Goal: Communication & Community: Answer question/provide support

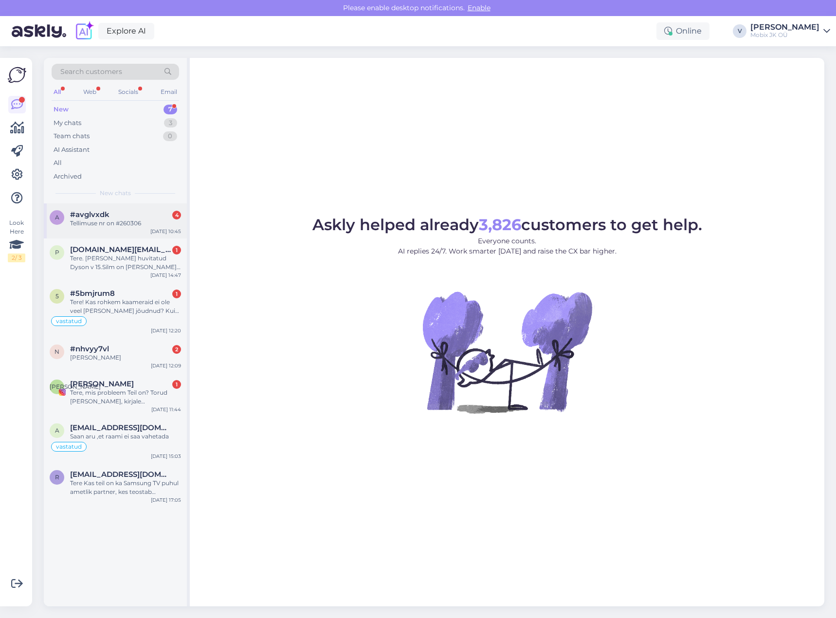
click at [111, 213] on div "#avglvxdk 4" at bounding box center [125, 214] width 111 height 9
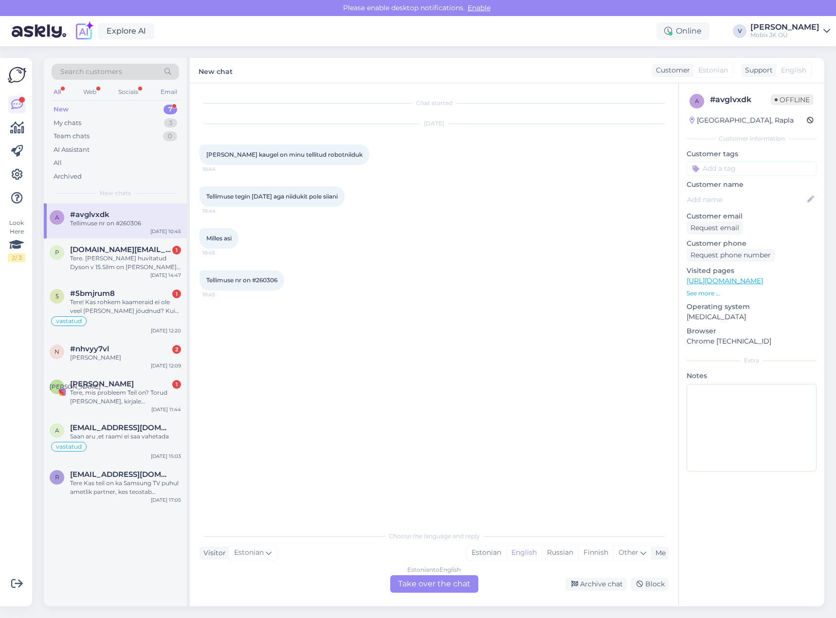
click at [768, 168] on input at bounding box center [751, 168] width 130 height 15
type input "meil"
click at [758, 190] on div "Vastatud läbi üldmeili" at bounding box center [751, 194] width 72 height 10
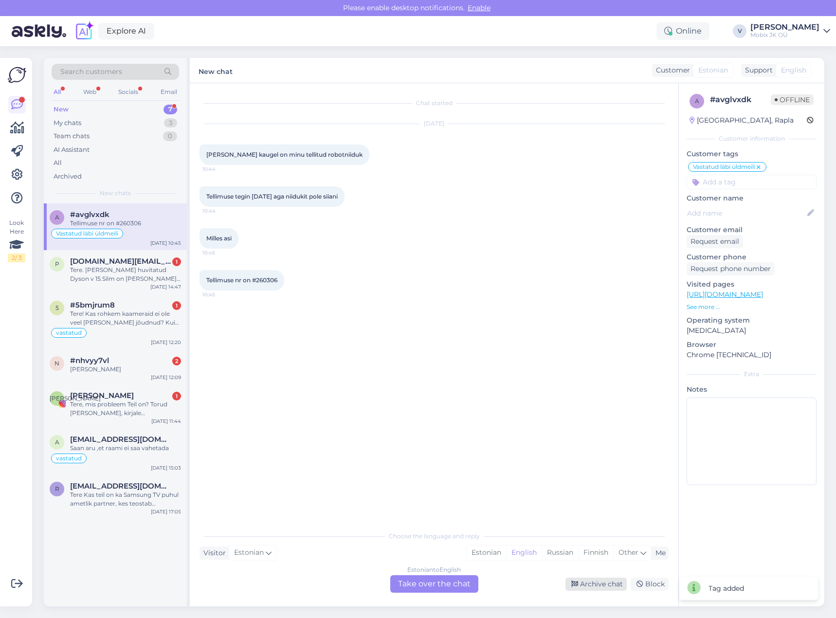
click at [595, 581] on div "Archive chat" at bounding box center [595, 583] width 61 height 13
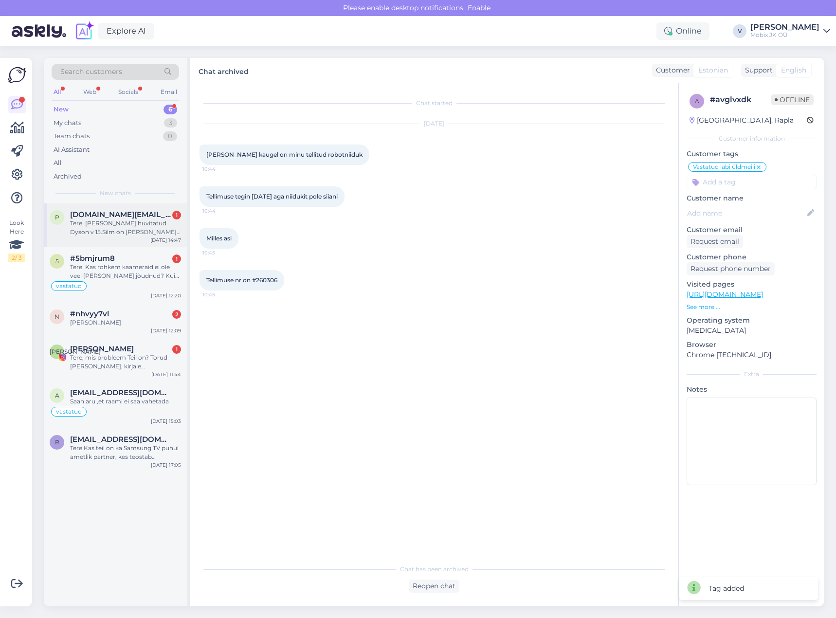
click at [153, 223] on div "Tere. [PERSON_NAME] huvitatud Dyson v 15.Silm on [PERSON_NAME] jäänud tootekood…" at bounding box center [125, 228] width 111 height 18
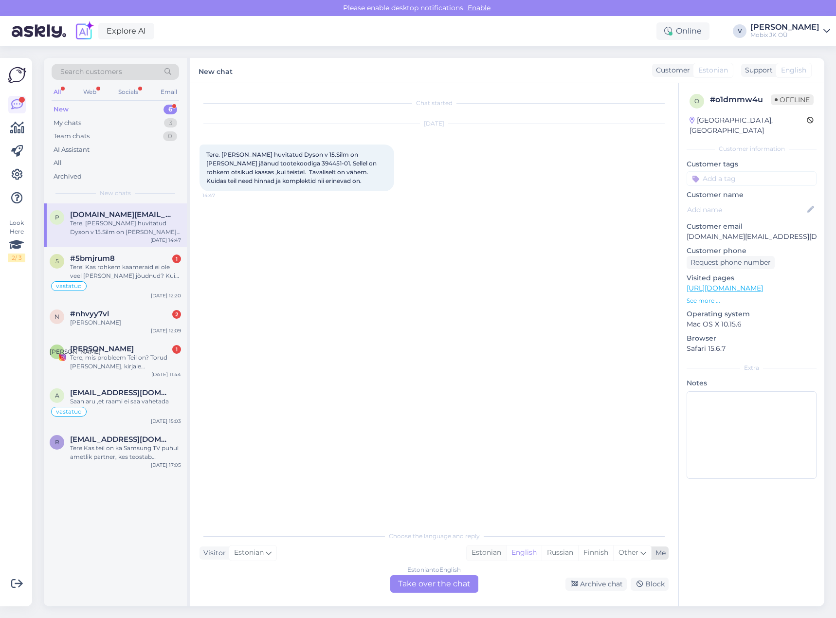
click at [498, 554] on div "Estonian" at bounding box center [485, 552] width 39 height 15
click at [470, 573] on div "Choose the language and reply Visitor Estonian Me Estonian English Russian Finn…" at bounding box center [433, 559] width 469 height 67
click at [464, 579] on div "Estonian to Estonian Take over the chat" at bounding box center [434, 584] width 88 height 18
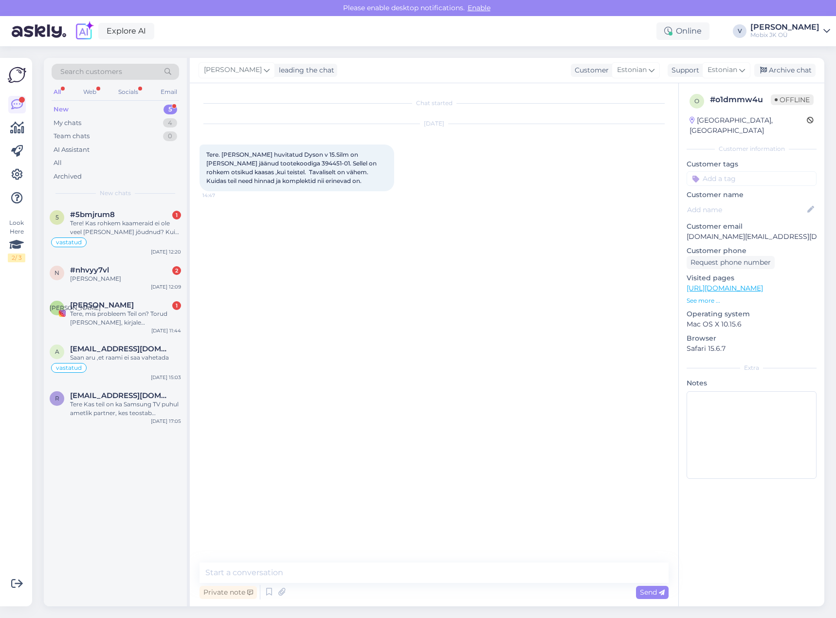
click at [462, 575] on textarea at bounding box center [433, 572] width 469 height 20
type textarea "Tere! Meil on väga suur valik. Mudelid, komplektsus ja hinnad - on erinevad."
click at [661, 594] on icon at bounding box center [662, 593] width 6 height 6
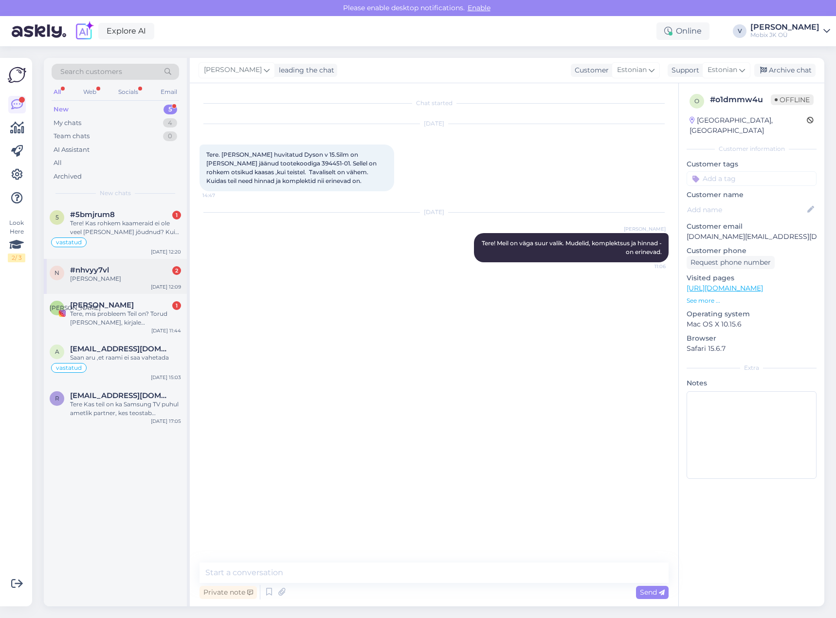
click at [108, 279] on div "[PERSON_NAME]" at bounding box center [125, 278] width 111 height 9
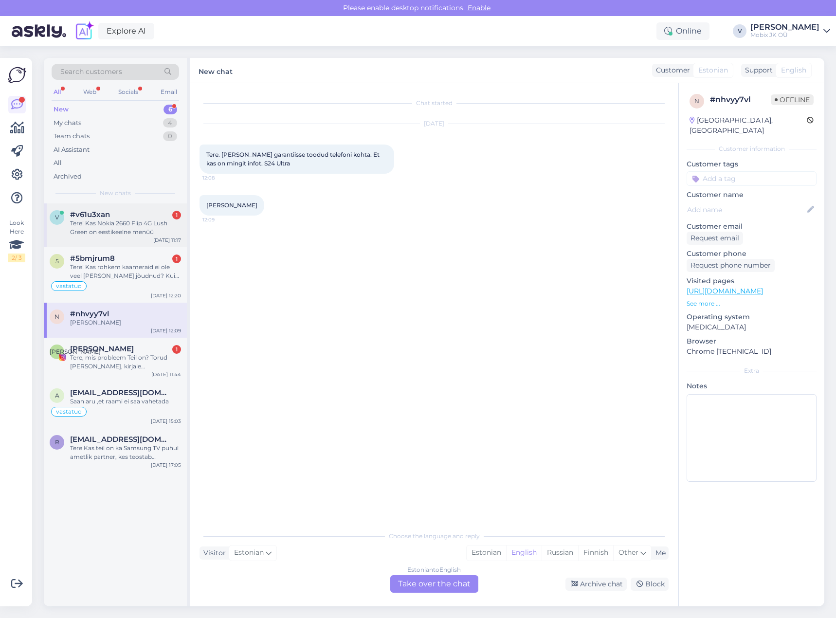
click at [132, 224] on div "Tere! Kas Nokia 2660 Flip 4G Lush Green on eestikeelne menüü" at bounding box center [125, 228] width 111 height 18
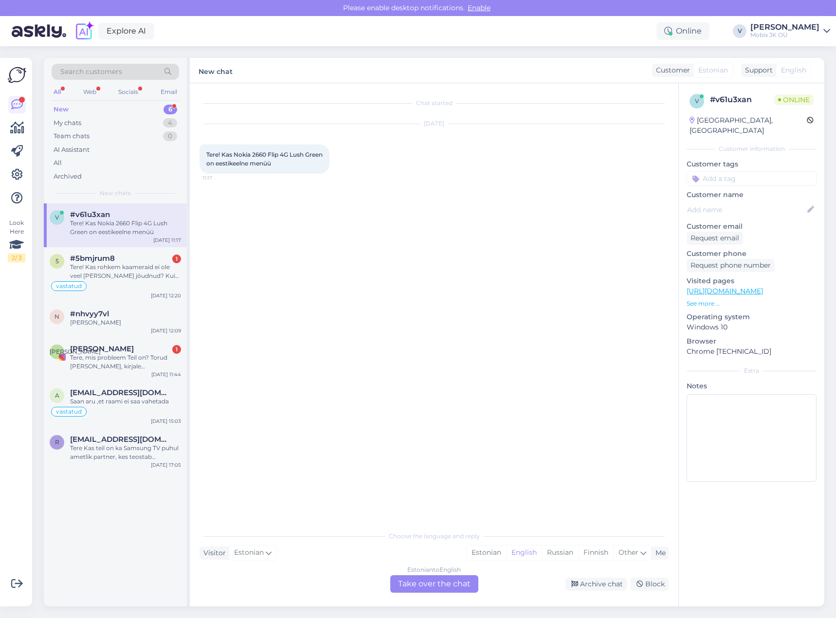
drag, startPoint x: 491, startPoint y: 553, endPoint x: 474, endPoint y: 590, distance: 41.1
click at [492, 553] on div "Estonian" at bounding box center [485, 552] width 39 height 15
click at [475, 588] on div "Estonian to Estonian Take over the chat" at bounding box center [434, 584] width 88 height 18
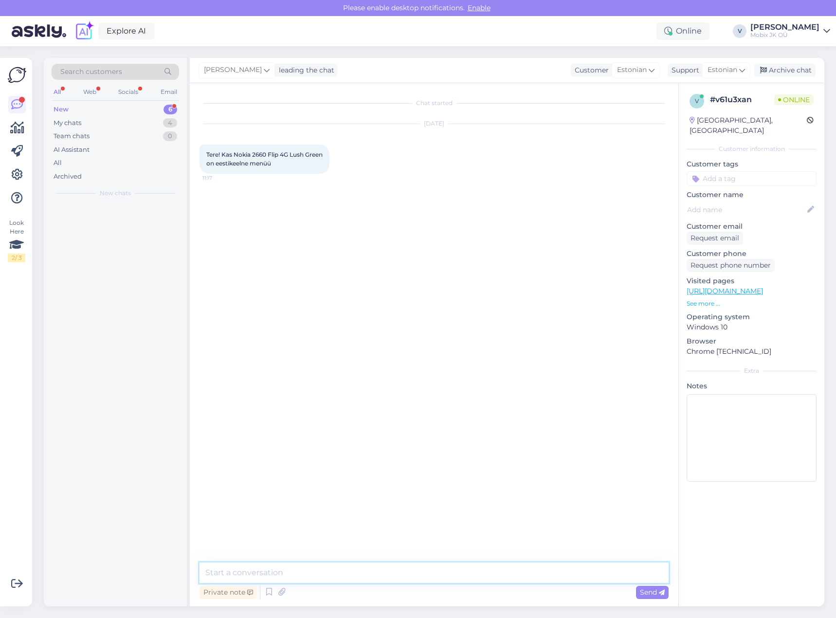
click at [473, 573] on textarea at bounding box center [433, 572] width 469 height 20
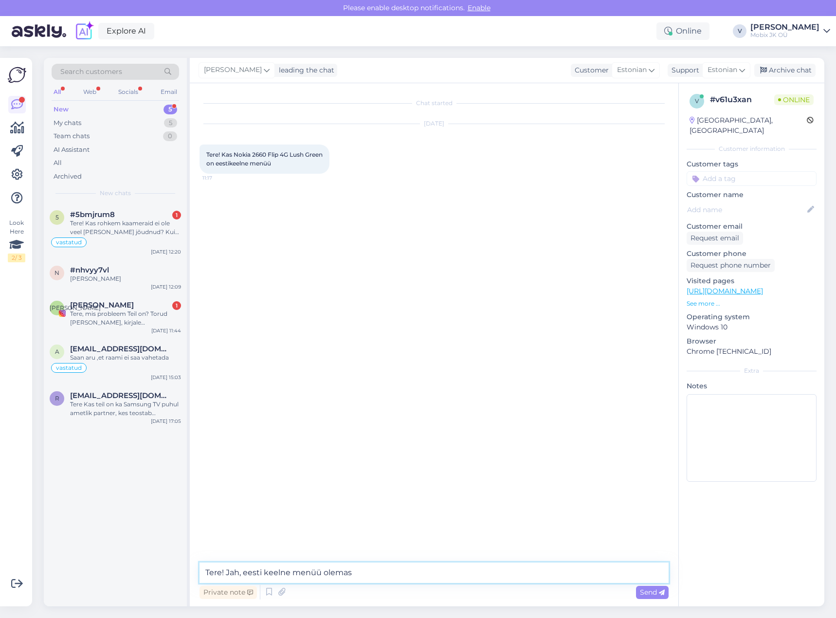
type textarea "Tere! Jah, eesti keelne menüü olemas-"
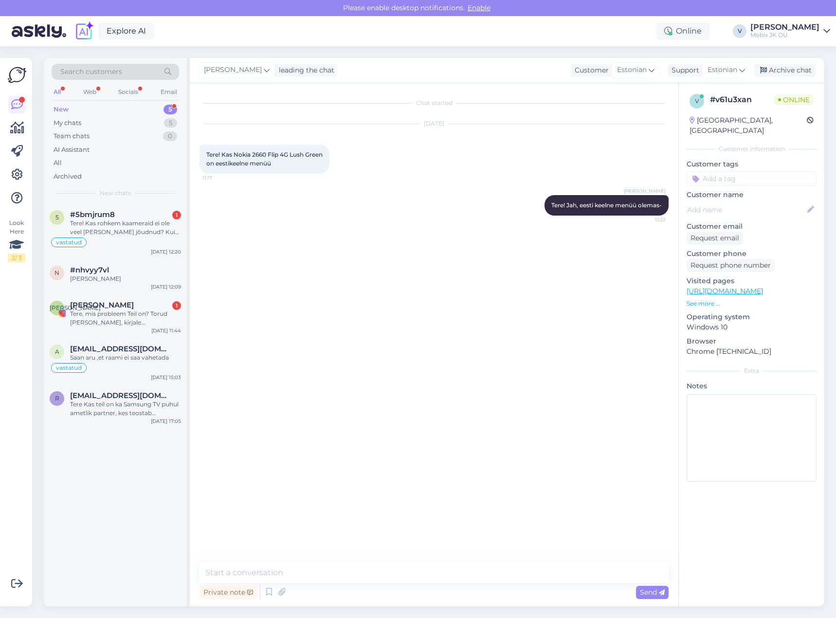
drag, startPoint x: 761, startPoint y: 178, endPoint x: 764, endPoint y: 167, distance: 11.0
click at [762, 176] on div "v # v61u3xan Online [GEOGRAPHIC_DATA], [GEOGRAPHIC_DATA] Customer information C…" at bounding box center [751, 289] width 145 height 413
click at [764, 171] on input at bounding box center [751, 178] width 130 height 15
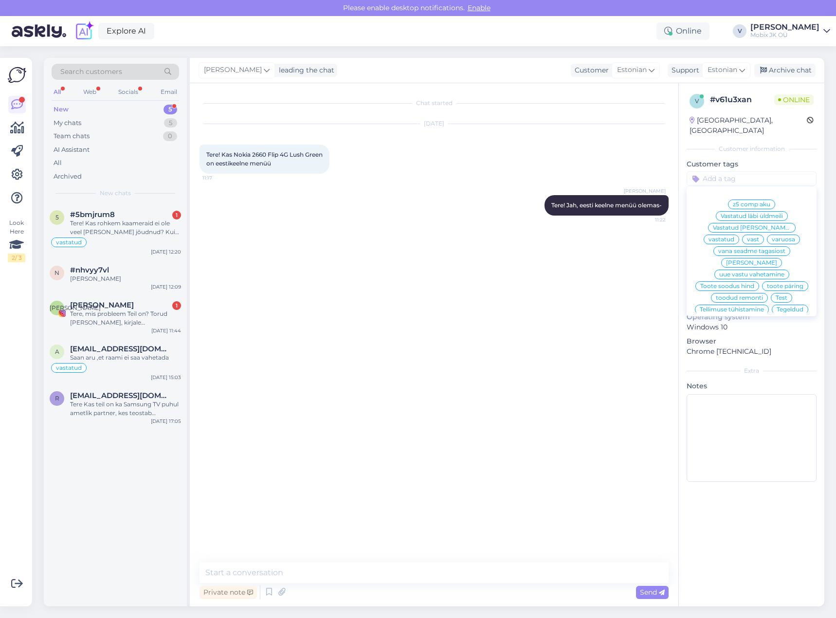
click at [739, 234] on div "vastatud" at bounding box center [721, 239] width 36 height 10
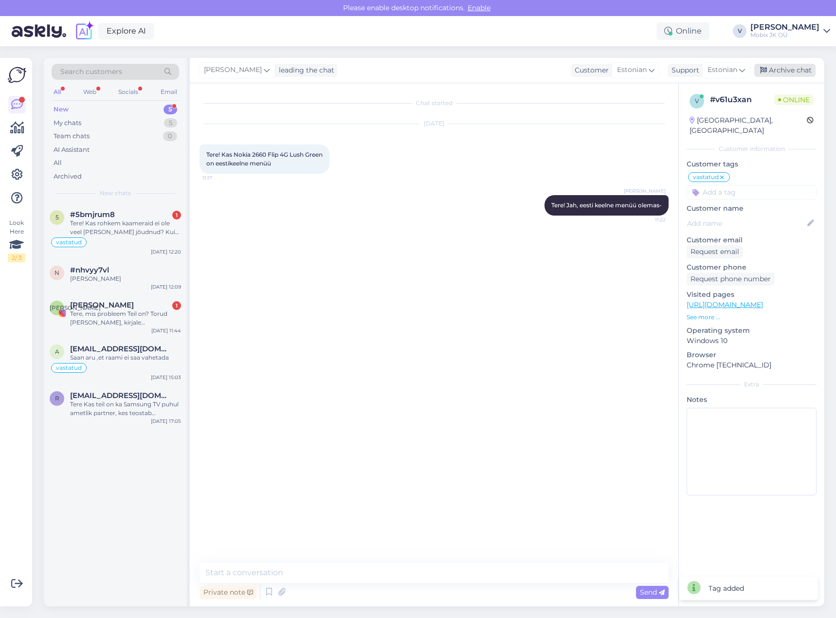
click at [785, 67] on div "Archive chat" at bounding box center [784, 70] width 61 height 13
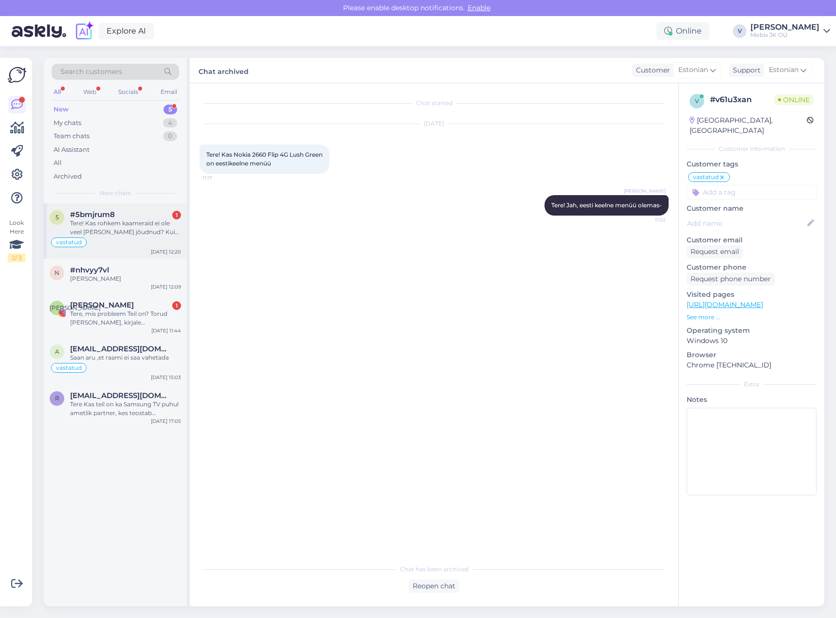
click at [145, 225] on div "Tere! Kas rohkem kaameraid ei ole veel [PERSON_NAME] jõudnud? Kui pikk järjekor…" at bounding box center [125, 228] width 111 height 18
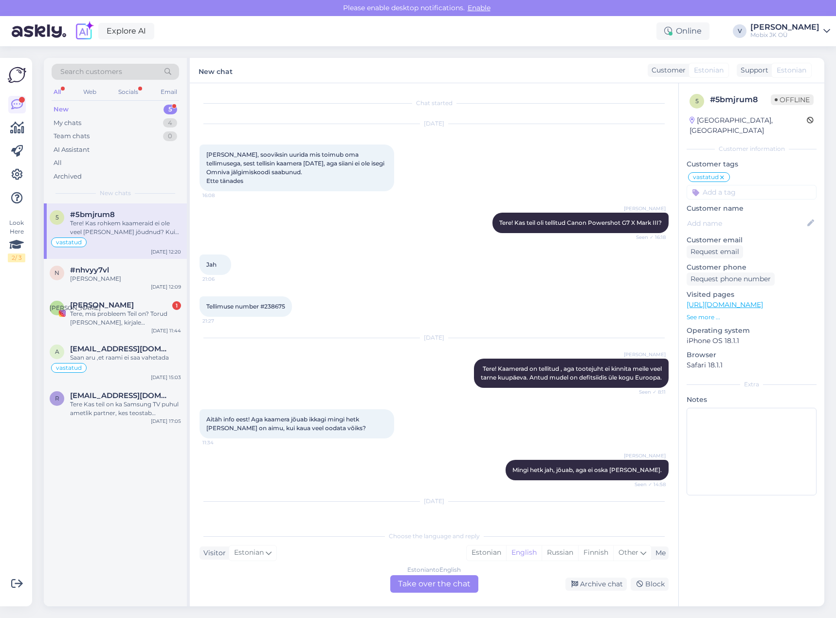
scroll to position [246, 0]
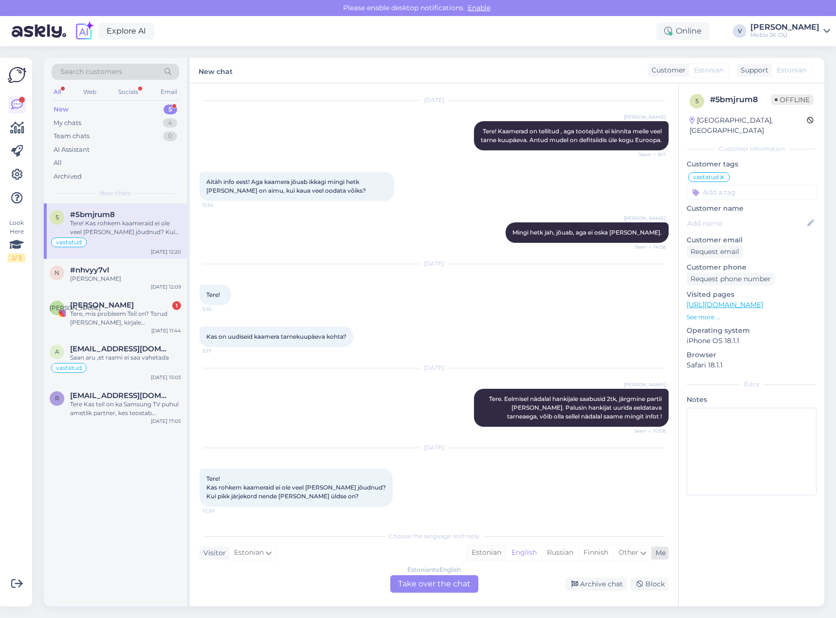
click at [485, 551] on div "Estonian" at bounding box center [485, 552] width 39 height 15
click at [471, 576] on div "Estonian to Estonian Take over the chat" at bounding box center [434, 584] width 88 height 18
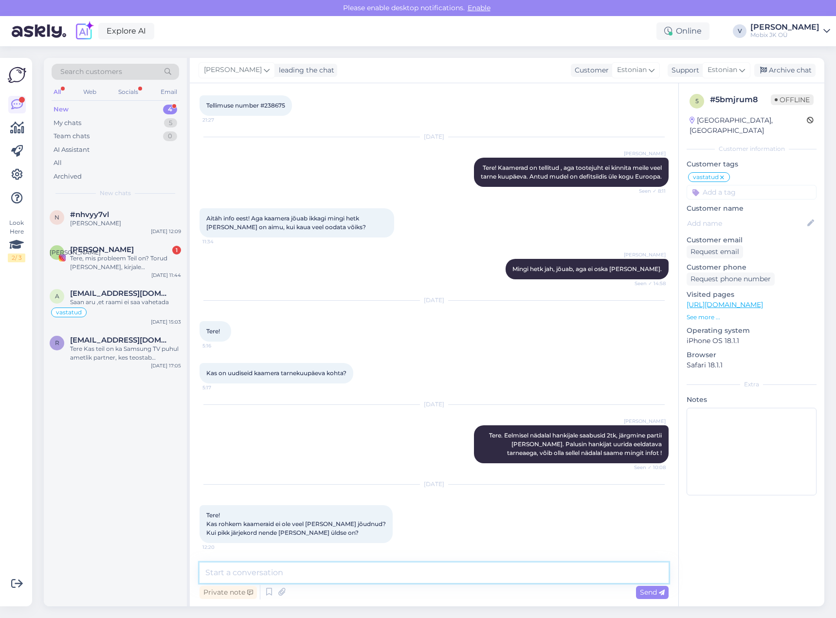
click at [471, 576] on textarea at bounding box center [433, 572] width 469 height 20
type textarea "Tere! Saime 1tk kätte nädal tagasi. Järjekord on hetkel 22."
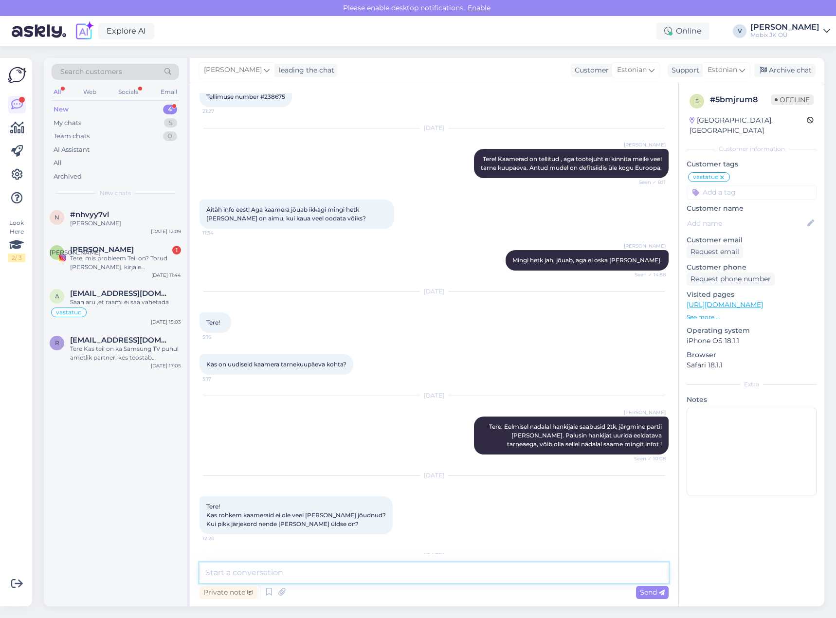
scroll to position [272, 0]
